Goal: Transaction & Acquisition: Purchase product/service

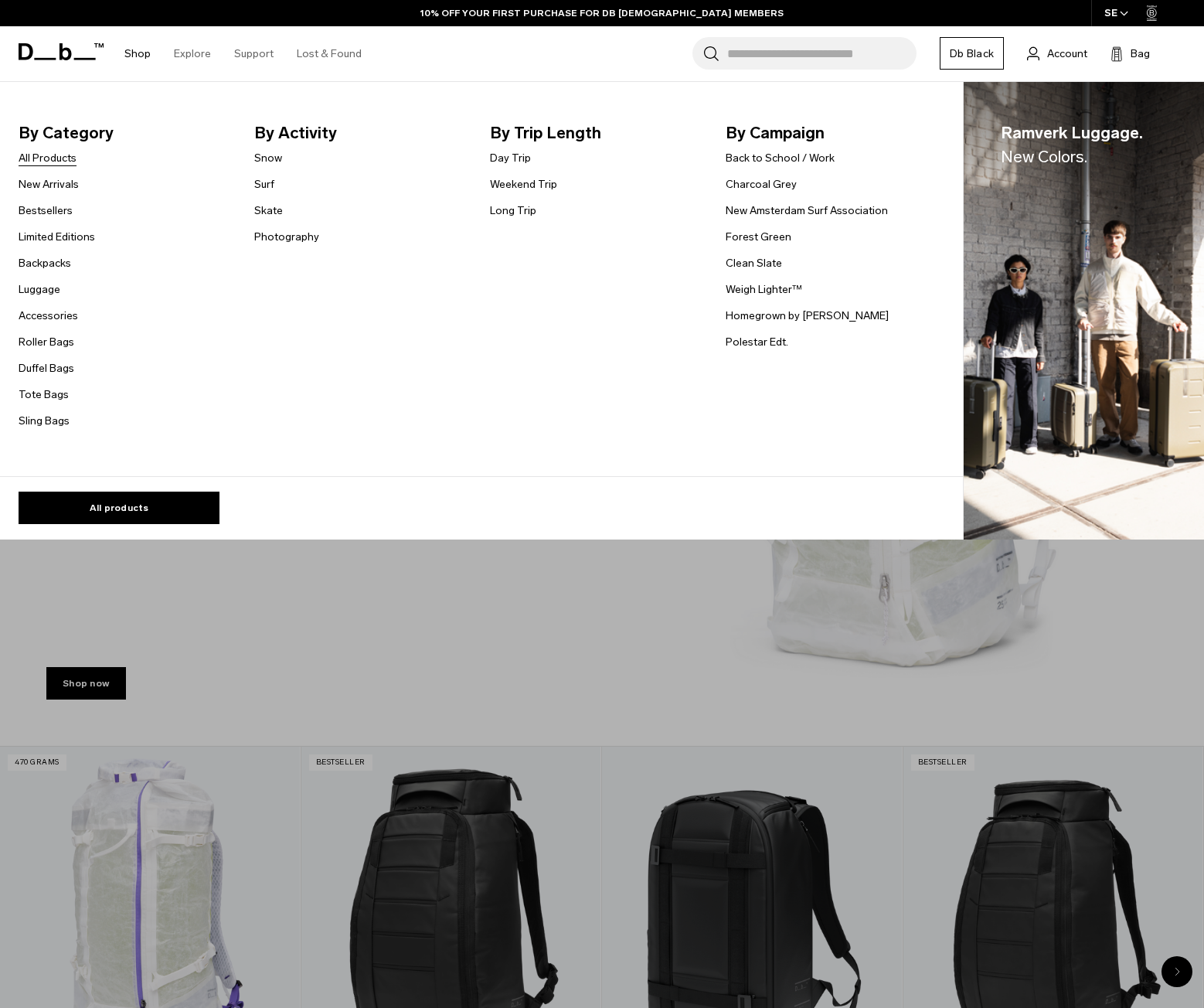
click at [55, 166] on link "All Products" at bounding box center [48, 158] width 58 height 16
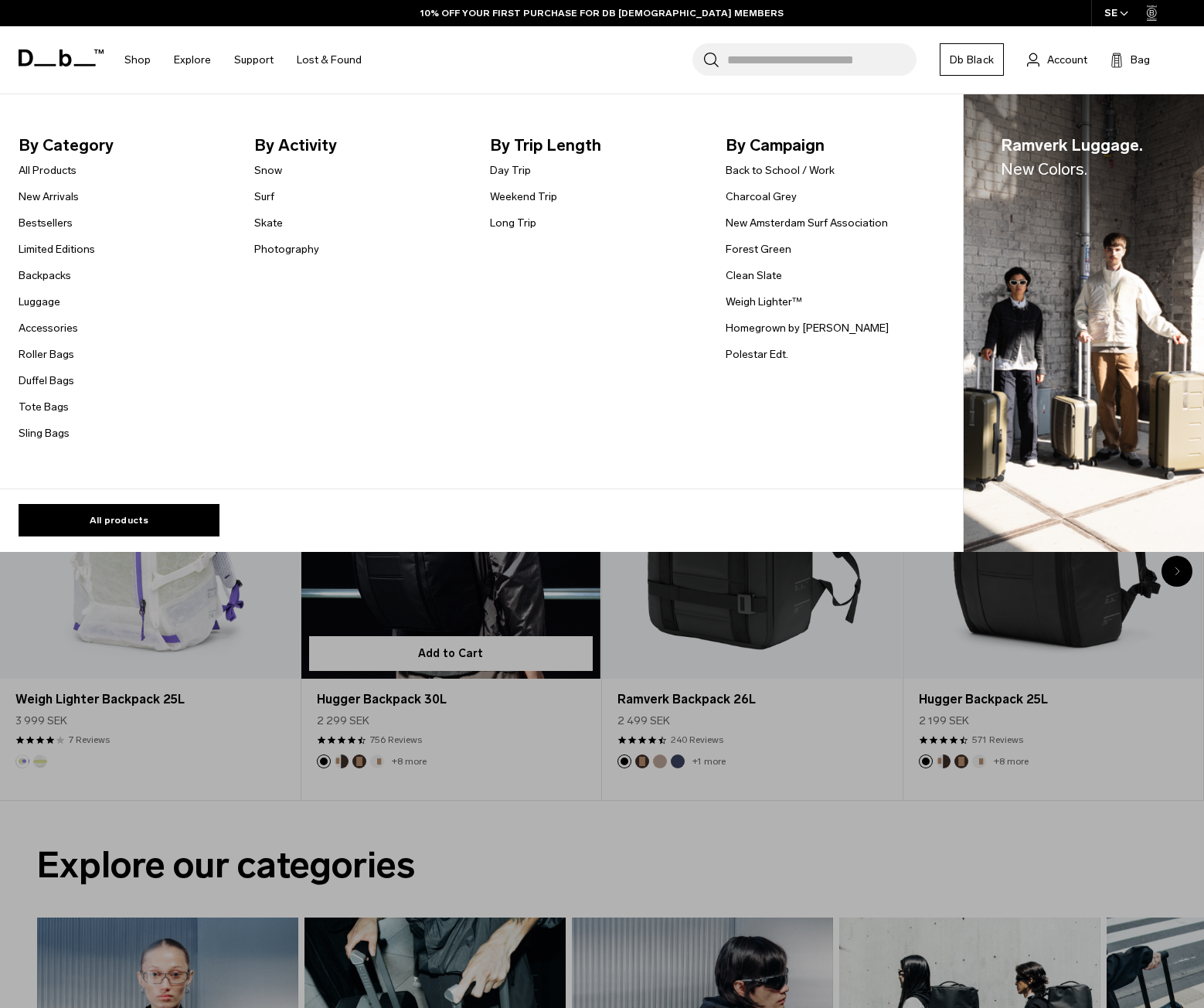
scroll to position [387, 0]
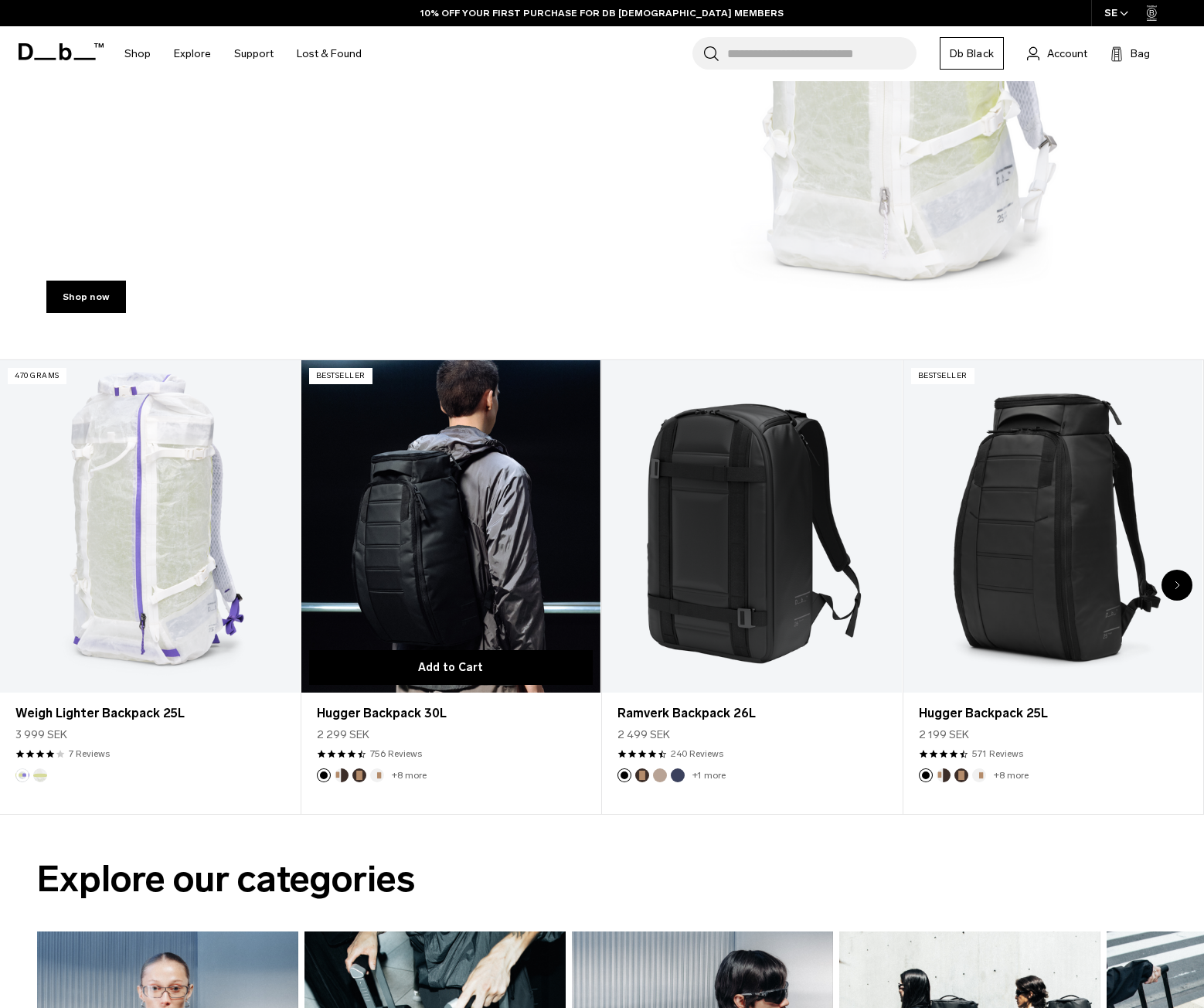
click at [477, 671] on button "Add to Cart" at bounding box center [451, 667] width 285 height 34
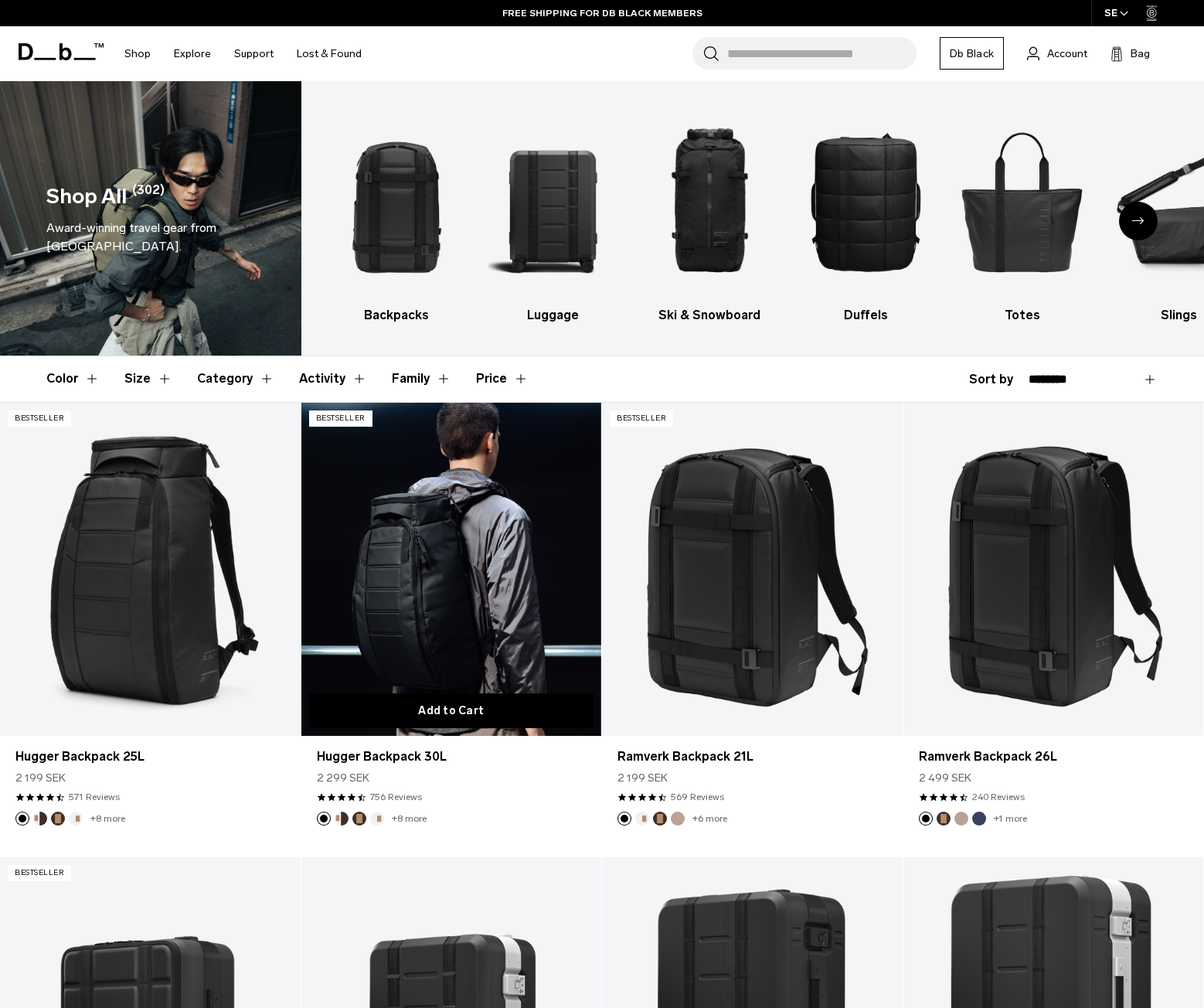
click at [412, 709] on button "Add to Cart" at bounding box center [452, 710] width 285 height 34
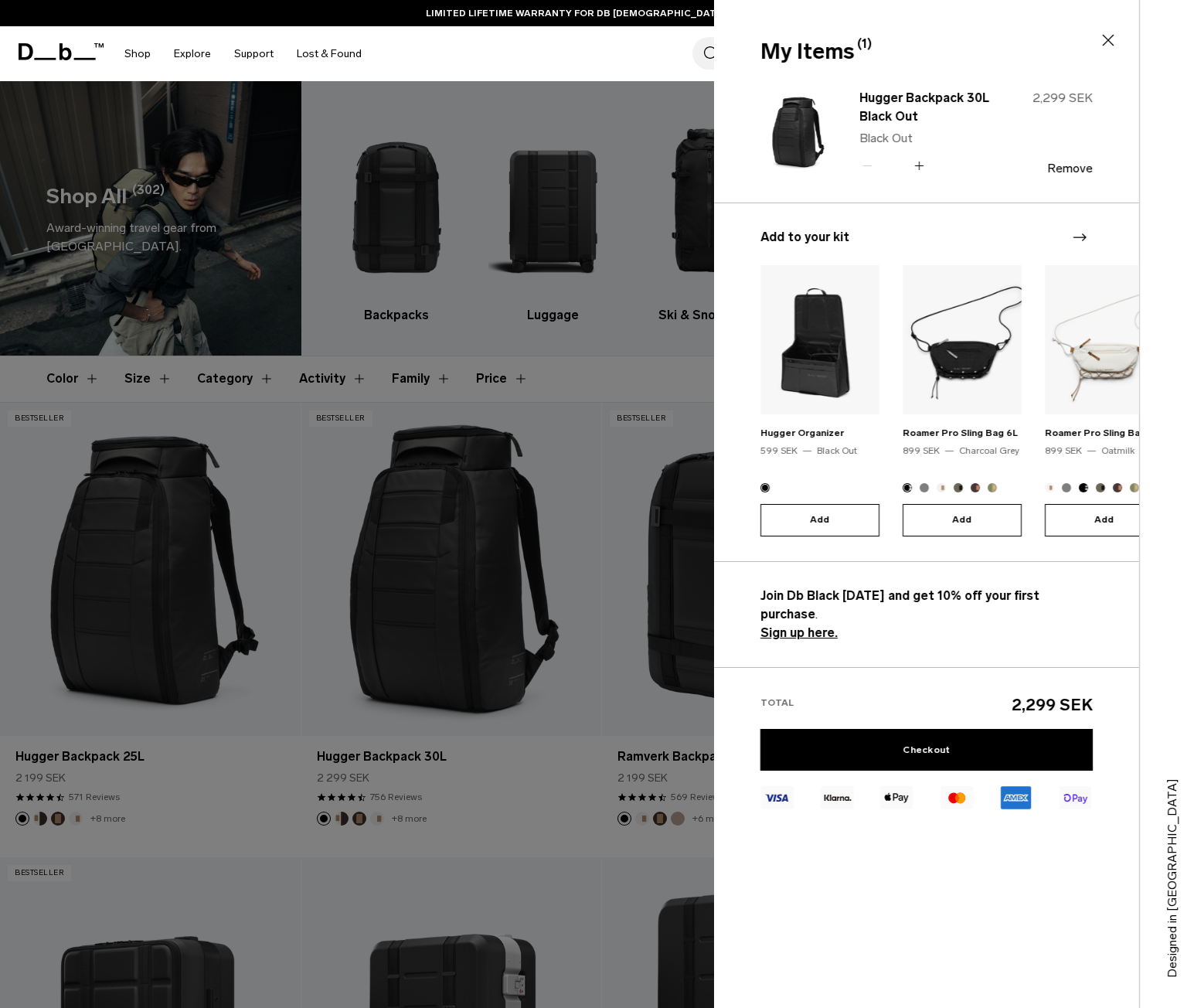
click at [585, 618] on div at bounding box center [602, 504] width 1204 height 1008
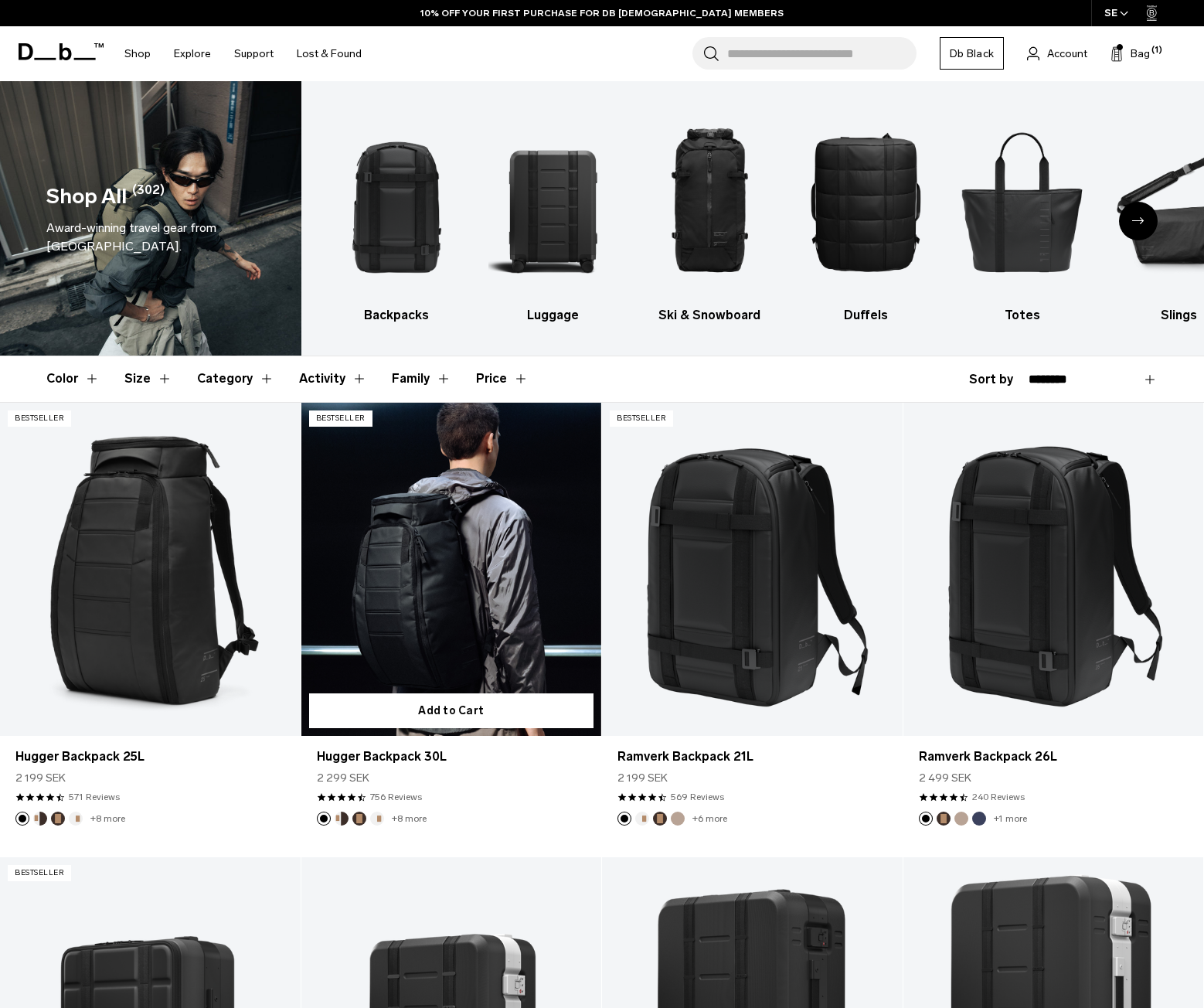
click at [412, 584] on link "Hugger Backpack 30L" at bounding box center [452, 570] width 301 height 334
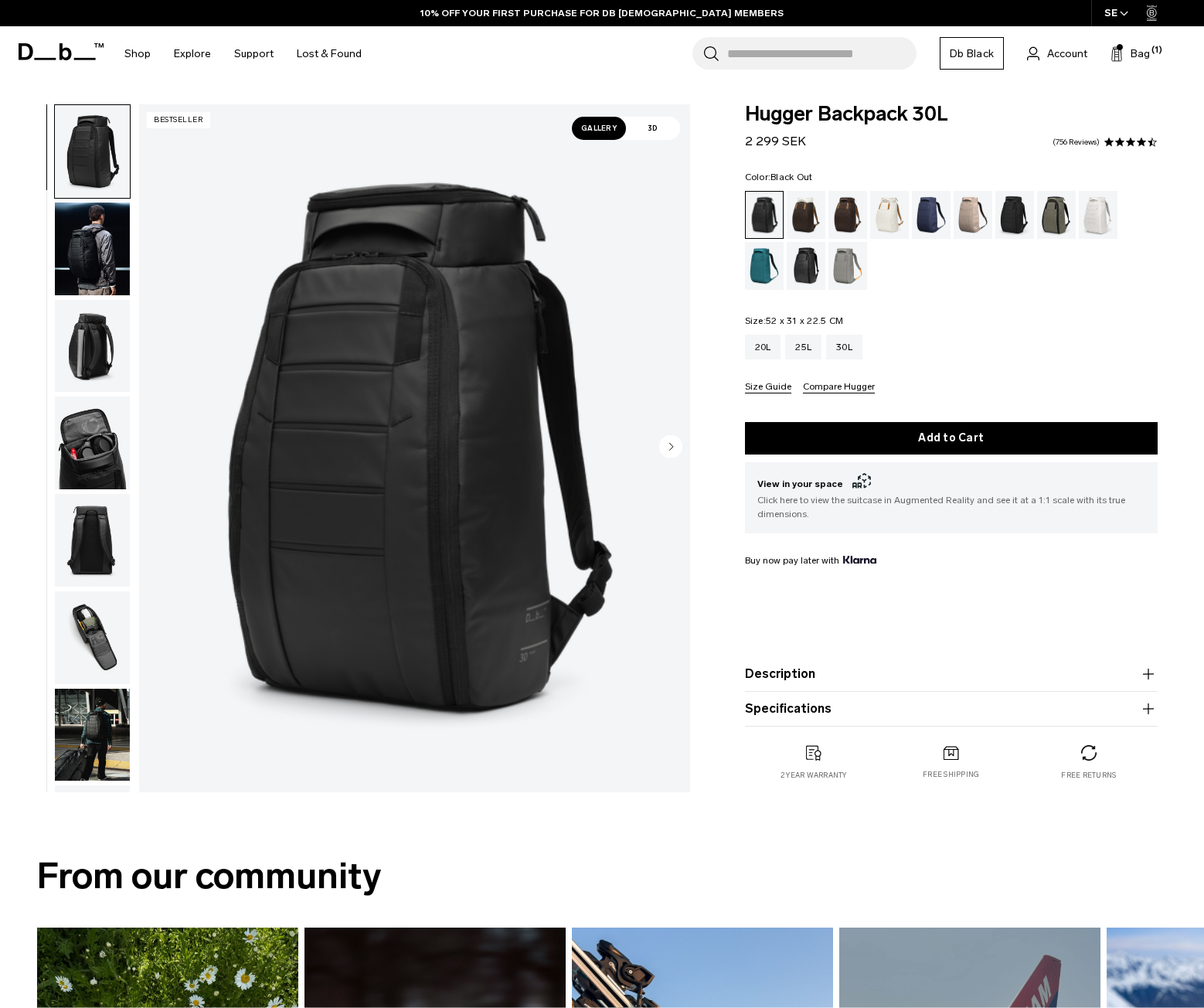
click at [805, 683] on button "Description" at bounding box center [951, 674] width 413 height 19
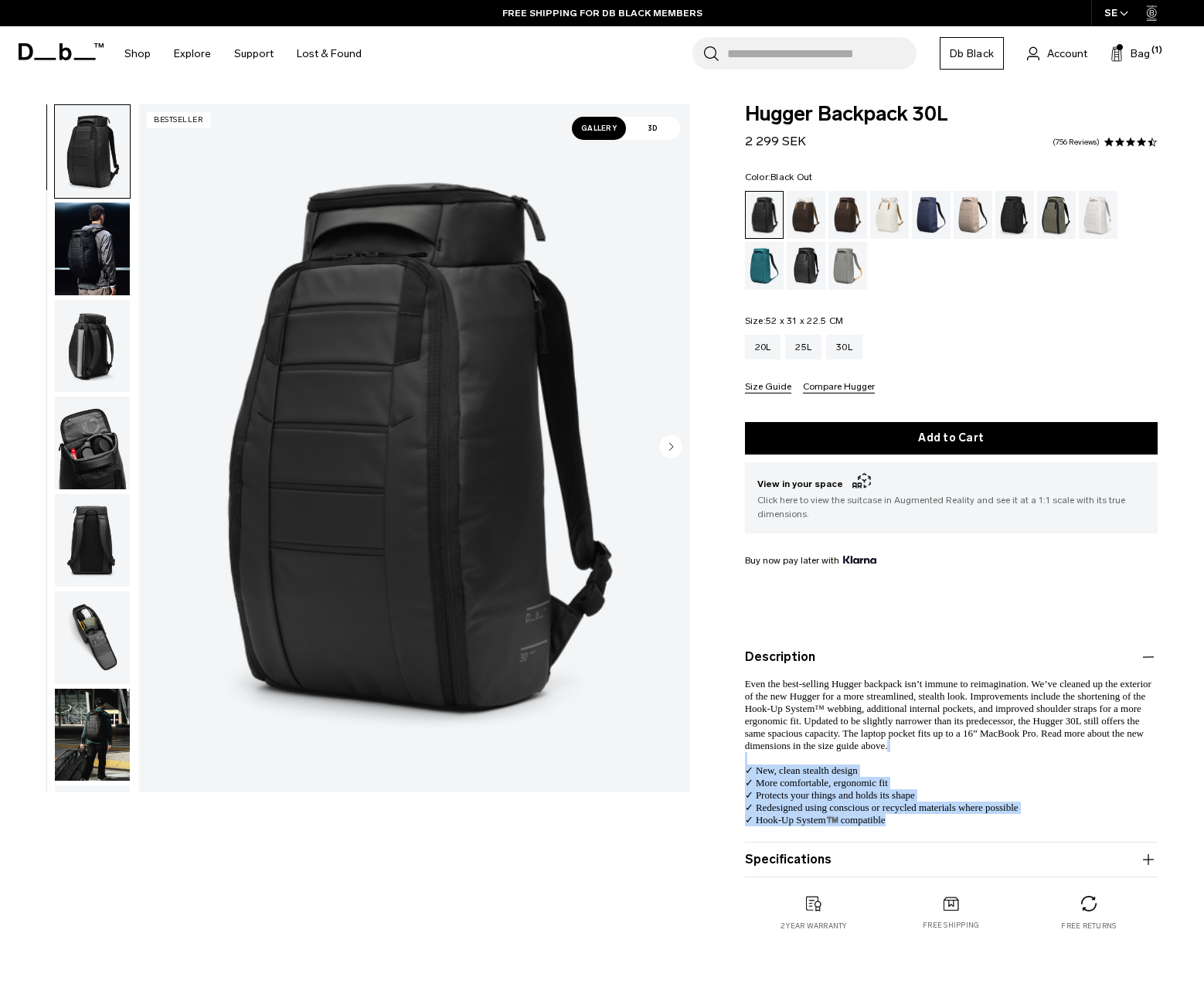
drag, startPoint x: 753, startPoint y: 767, endPoint x: 1019, endPoint y: 833, distance: 274.1
click at [1019, 826] on p "Even the best-selling Hugger backpack isn’t immune to reimagination. We’ve clea…" at bounding box center [951, 745] width 413 height 160
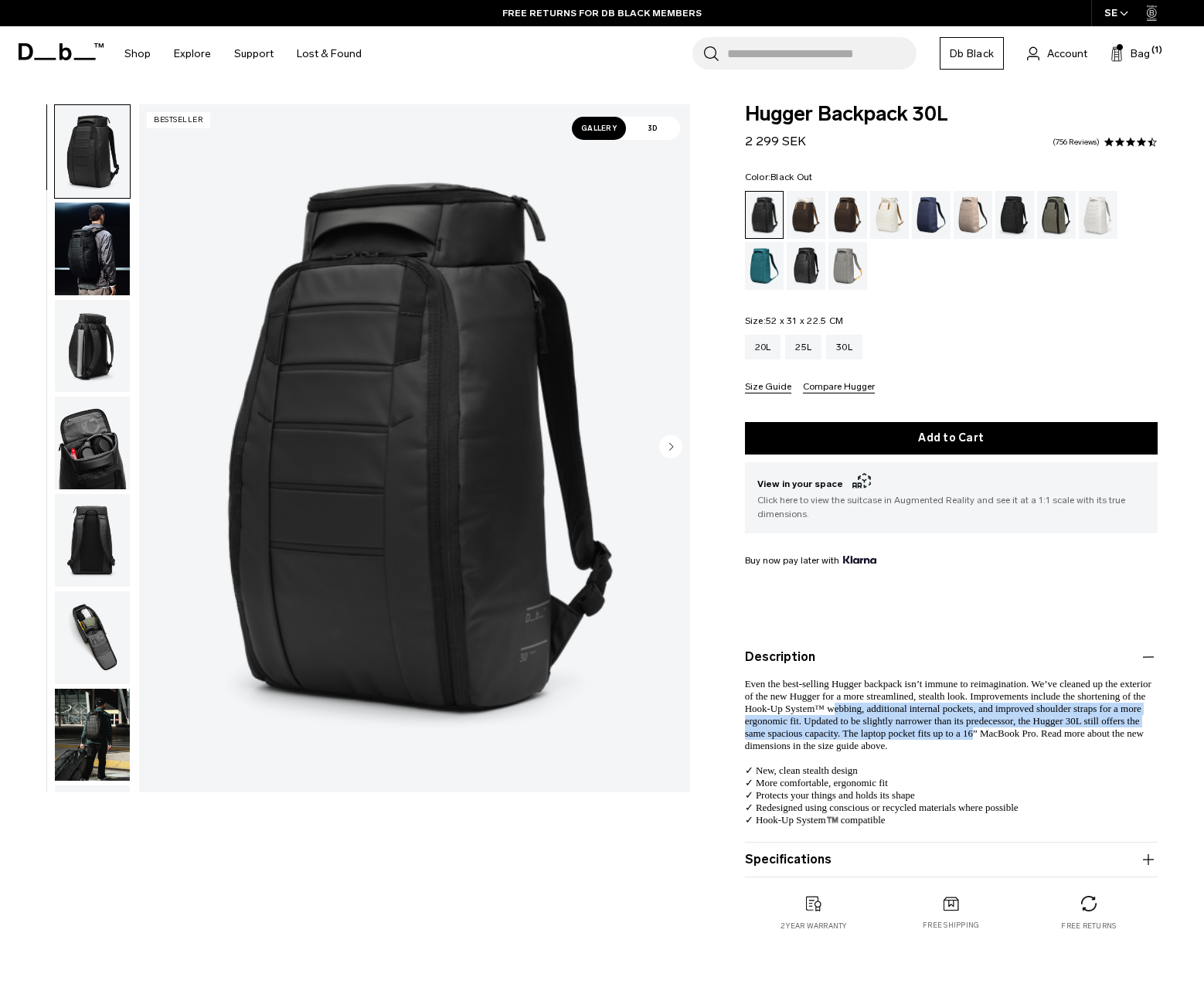
drag, startPoint x: 860, startPoint y: 715, endPoint x: 975, endPoint y: 739, distance: 117.5
click at [975, 739] on span "Even the best-selling Hugger backpack isn’t immune to reimagination. We’ve clea…" at bounding box center [948, 751] width 406 height 147
click at [99, 264] on img "button" at bounding box center [92, 248] width 75 height 93
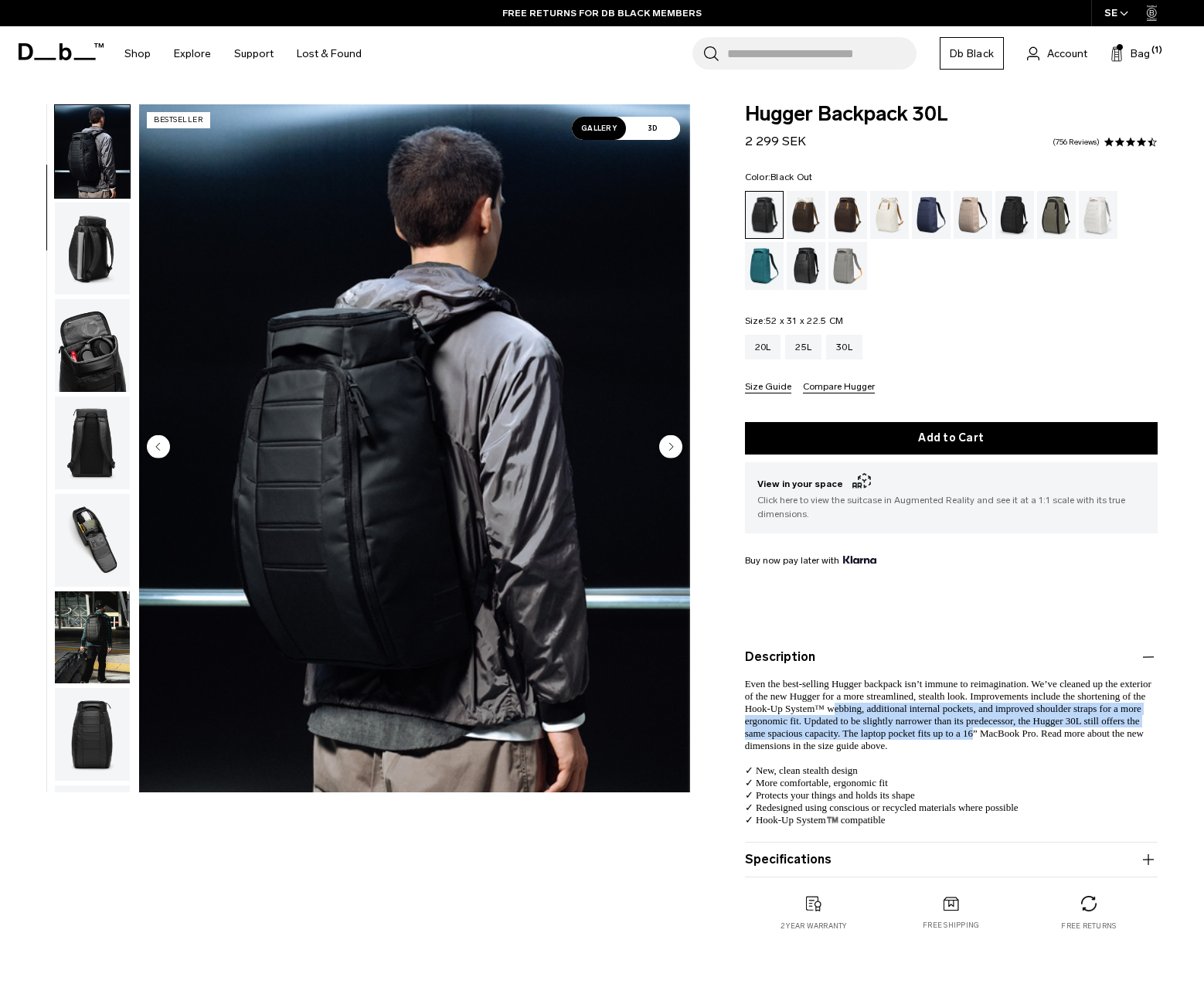
click at [98, 266] on img "button" at bounding box center [92, 248] width 75 height 93
